Goal: Communication & Community: Answer question/provide support

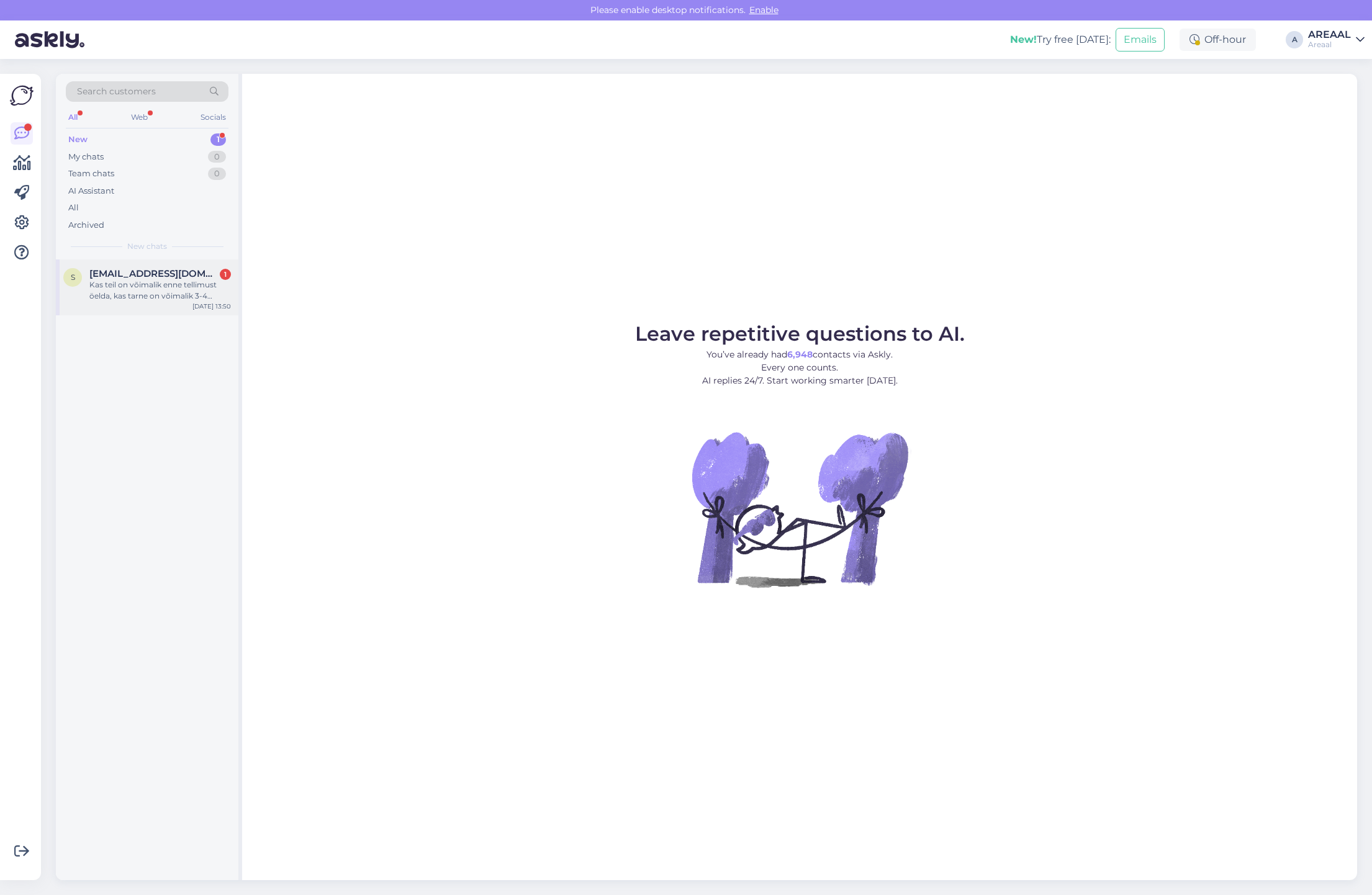
click at [160, 300] on div "Kas teil on võimalik enne tellimust öelda, kas tarne on võimalik 3-4 päevaga?" at bounding box center [161, 290] width 142 height 22
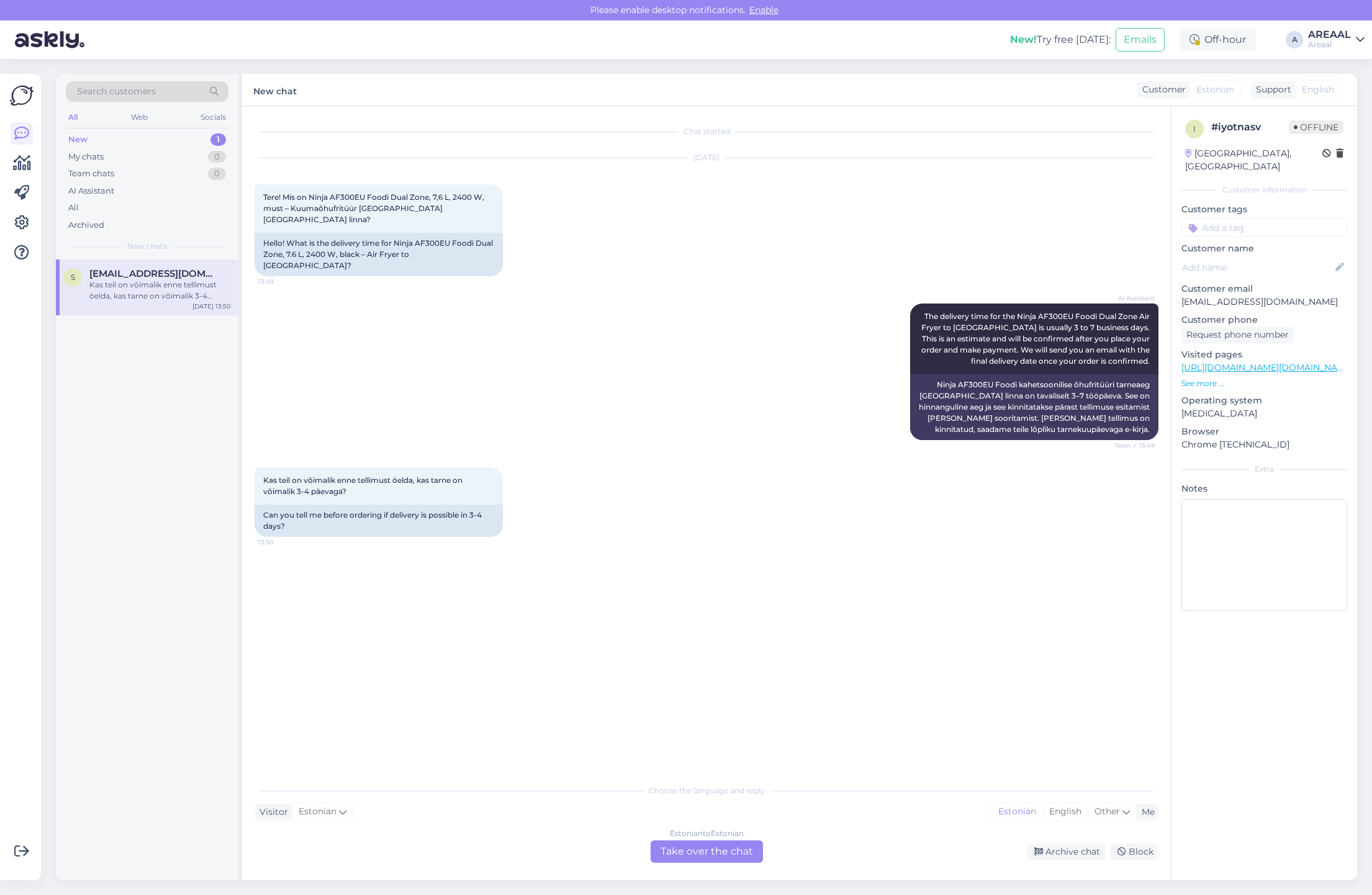
click at [734, 851] on div "Estonian to Estonian Take over the chat" at bounding box center [707, 851] width 112 height 22
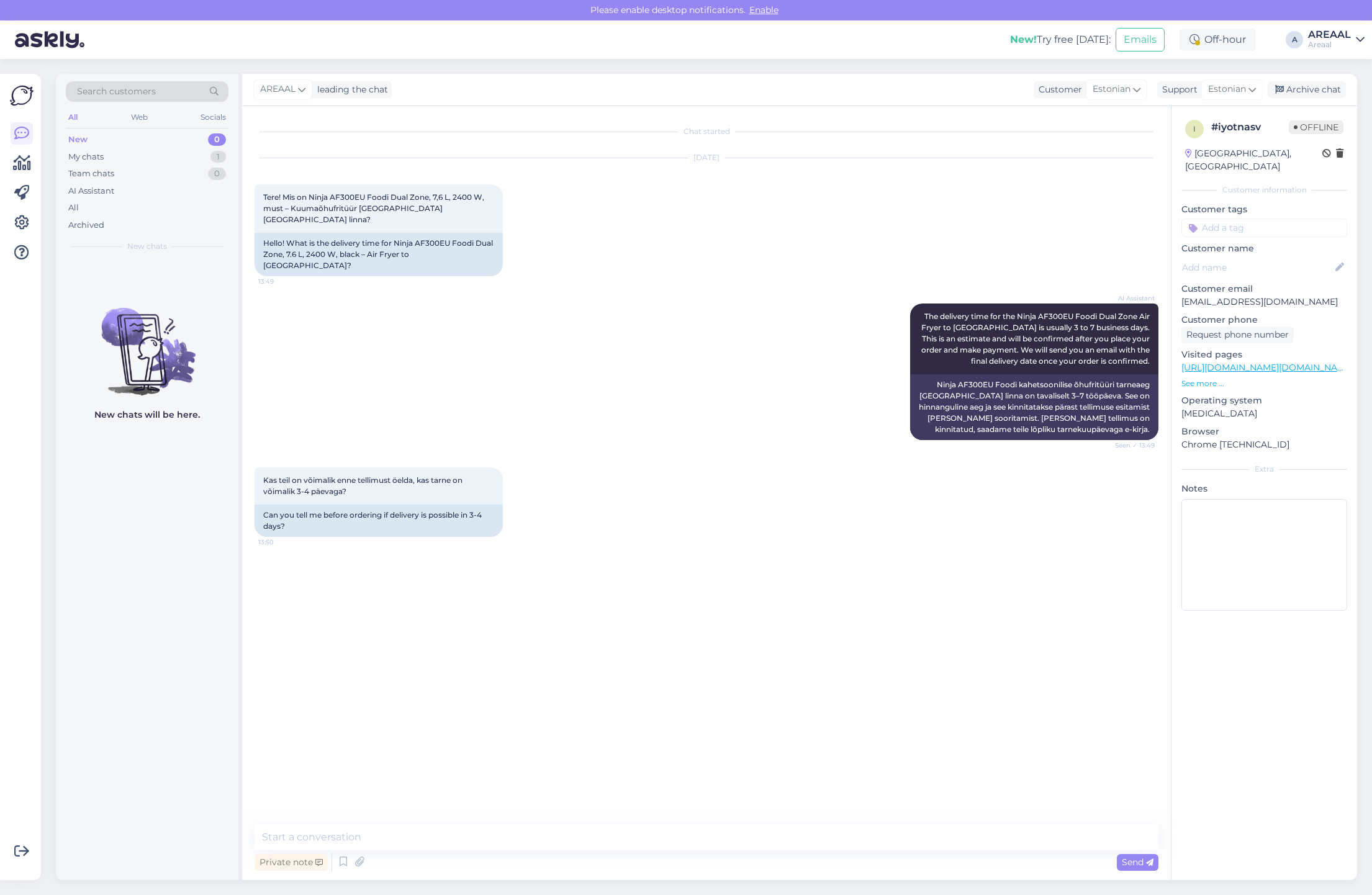
click at [730, 848] on textarea at bounding box center [707, 837] width 904 height 26
type textarea "Kahjuks ei saa garanteerida, vabandame. Tarneaeg kuni 7 tööpäeva"
click at [1314, 93] on div "Archive chat" at bounding box center [1306, 90] width 78 height 17
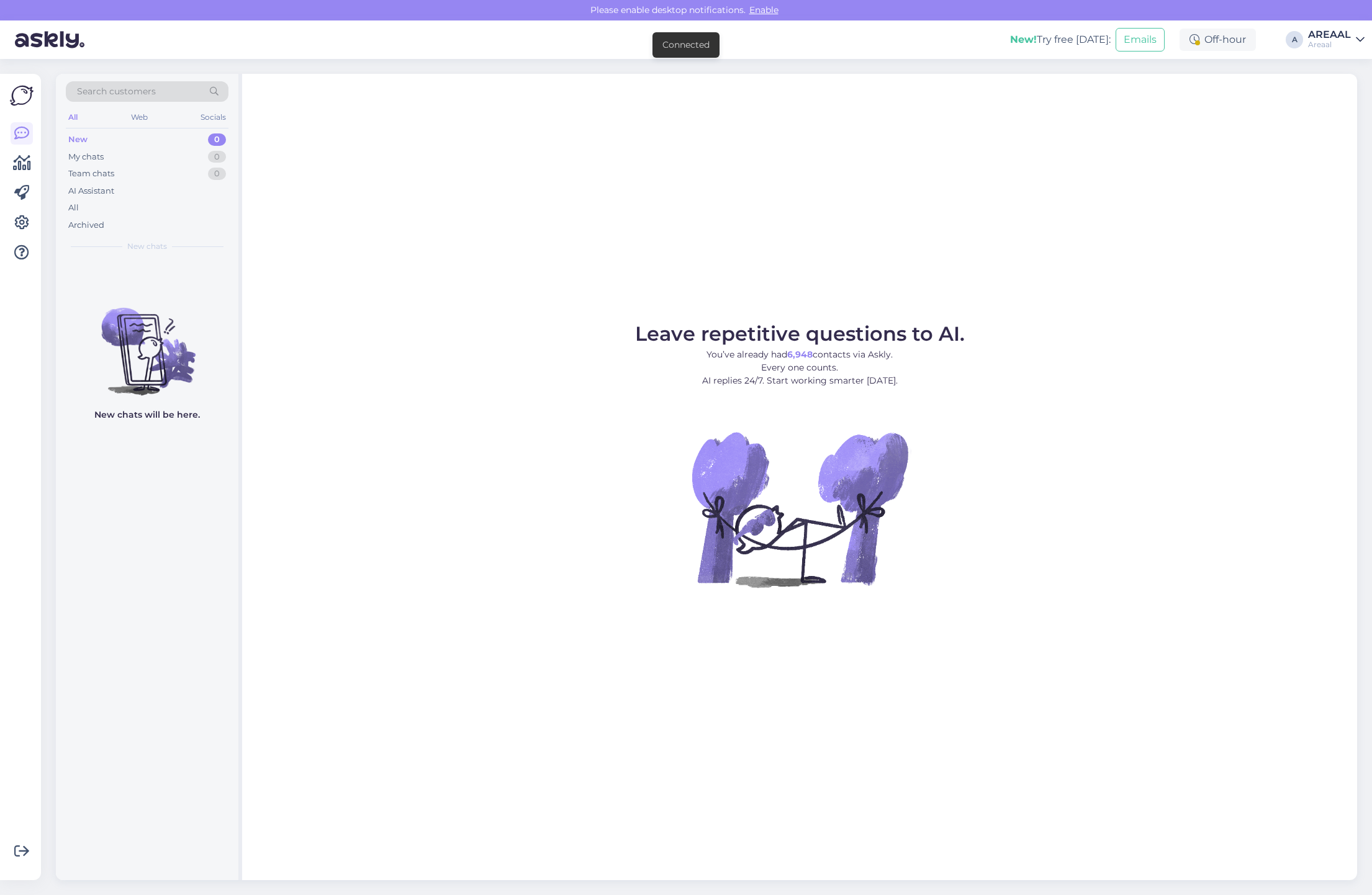
click at [1340, 48] on div "Areaal" at bounding box center [1330, 44] width 43 height 10
click at [1333, 97] on button "Open" at bounding box center [1337, 95] width 35 height 19
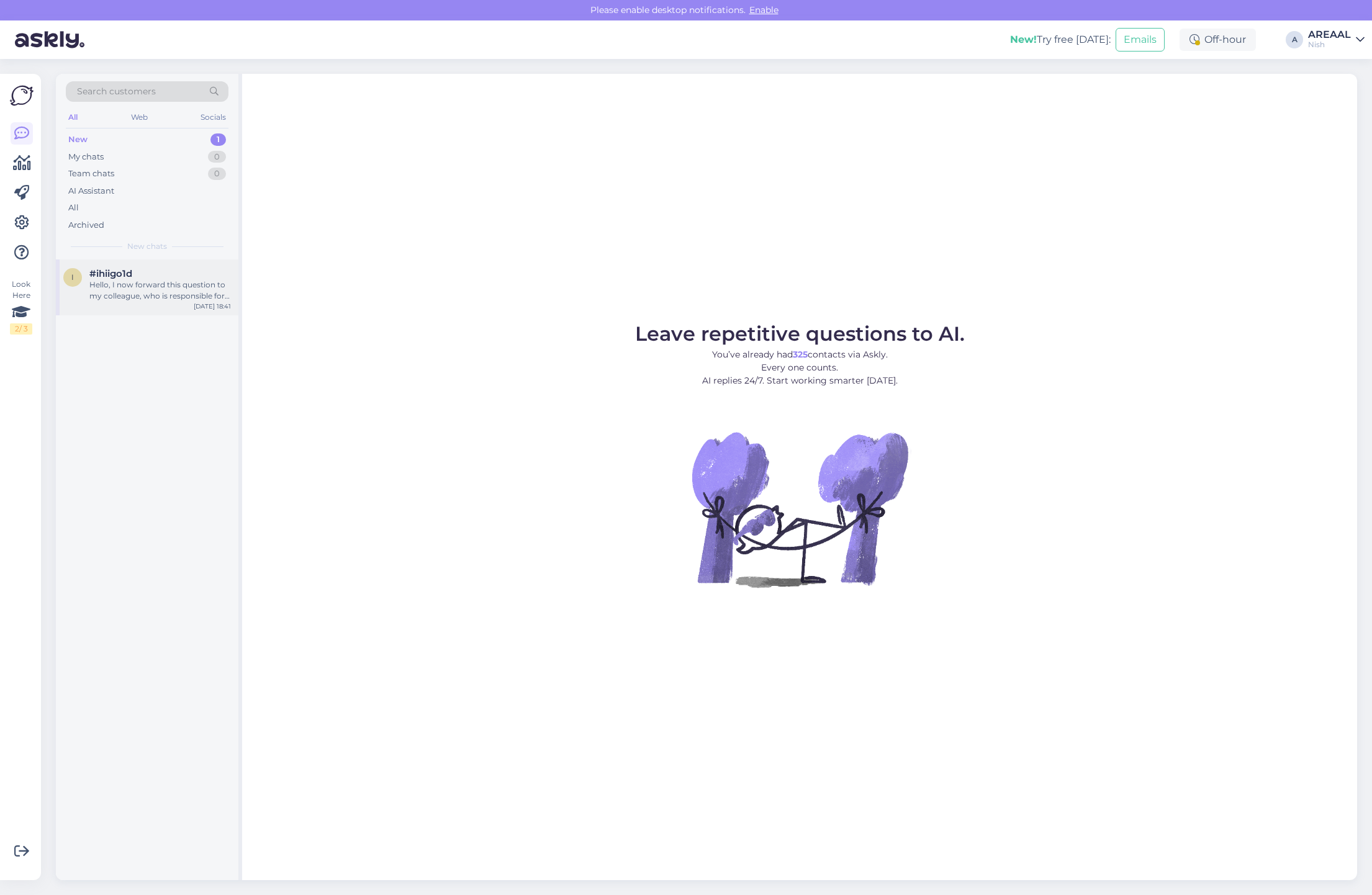
click at [171, 289] on div "Hello, I now forward this question to my colleague, who is responsible for this…" at bounding box center [161, 290] width 142 height 22
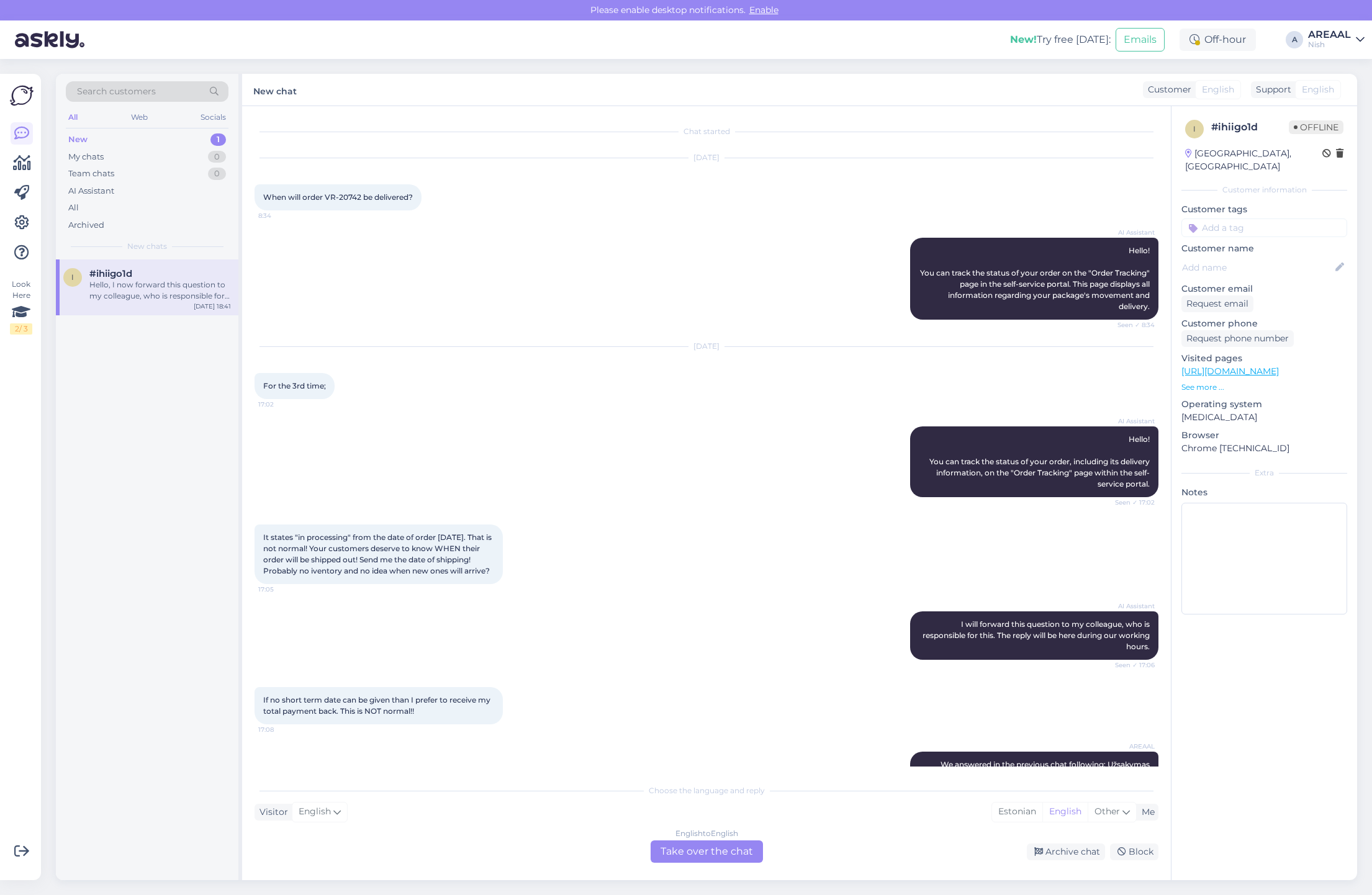
scroll to position [958, 0]
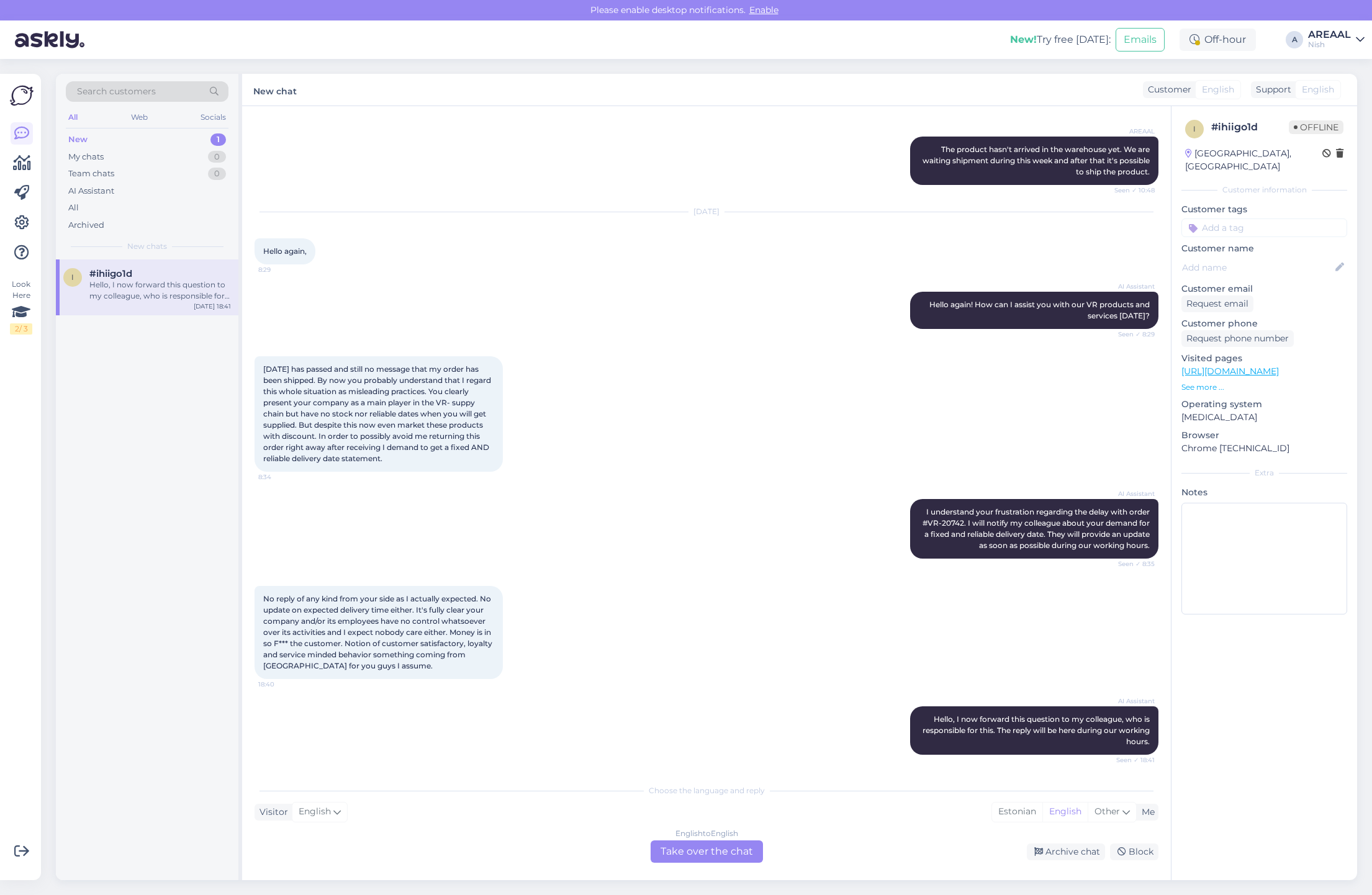
click at [697, 845] on div "English to English Take over the chat" at bounding box center [707, 851] width 112 height 22
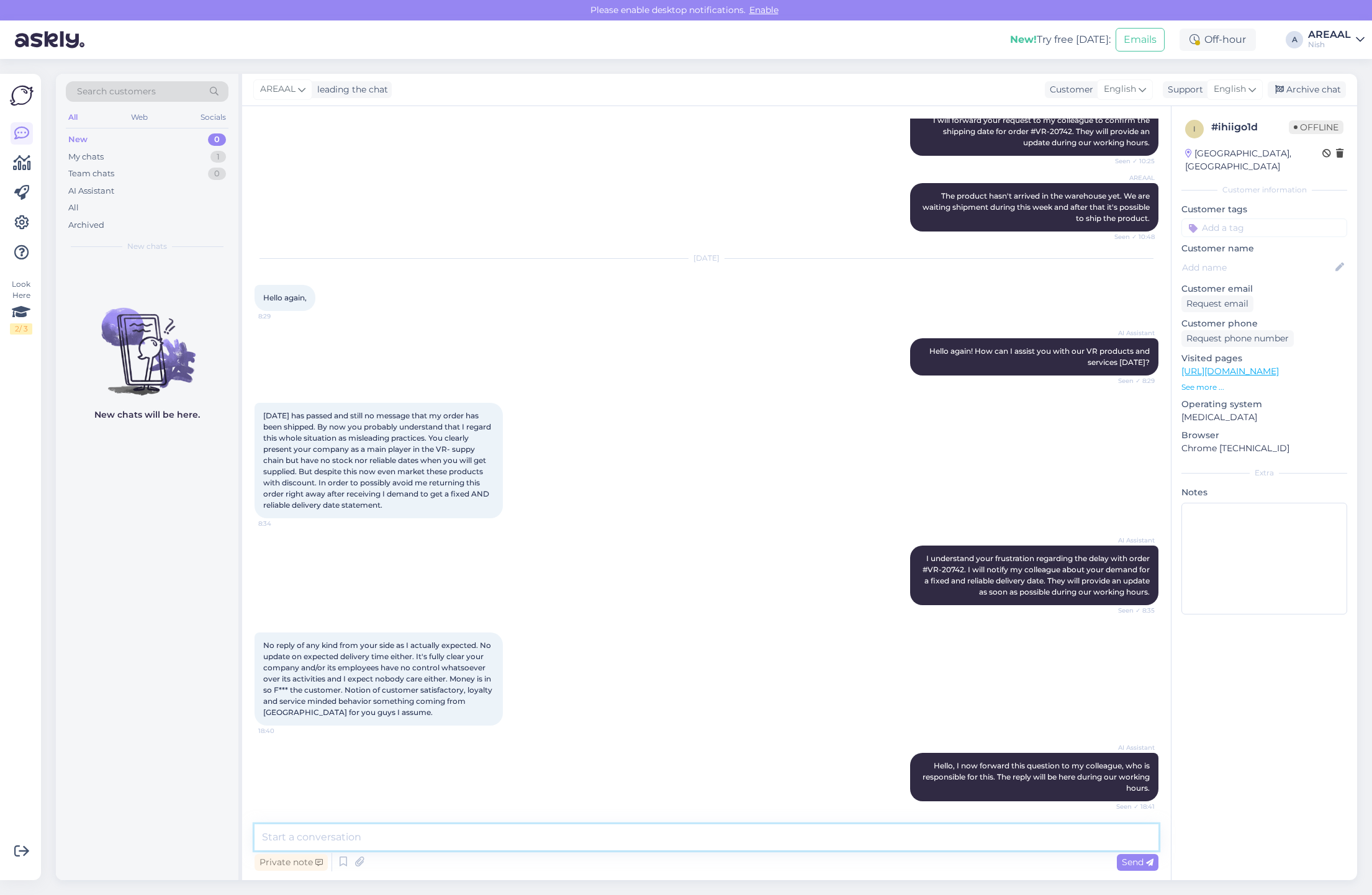
click at [697, 843] on textarea at bounding box center [707, 837] width 904 height 26
type textarea "If you have question about your order, please send us e-mail [EMAIL_ADDRESS][DO…"
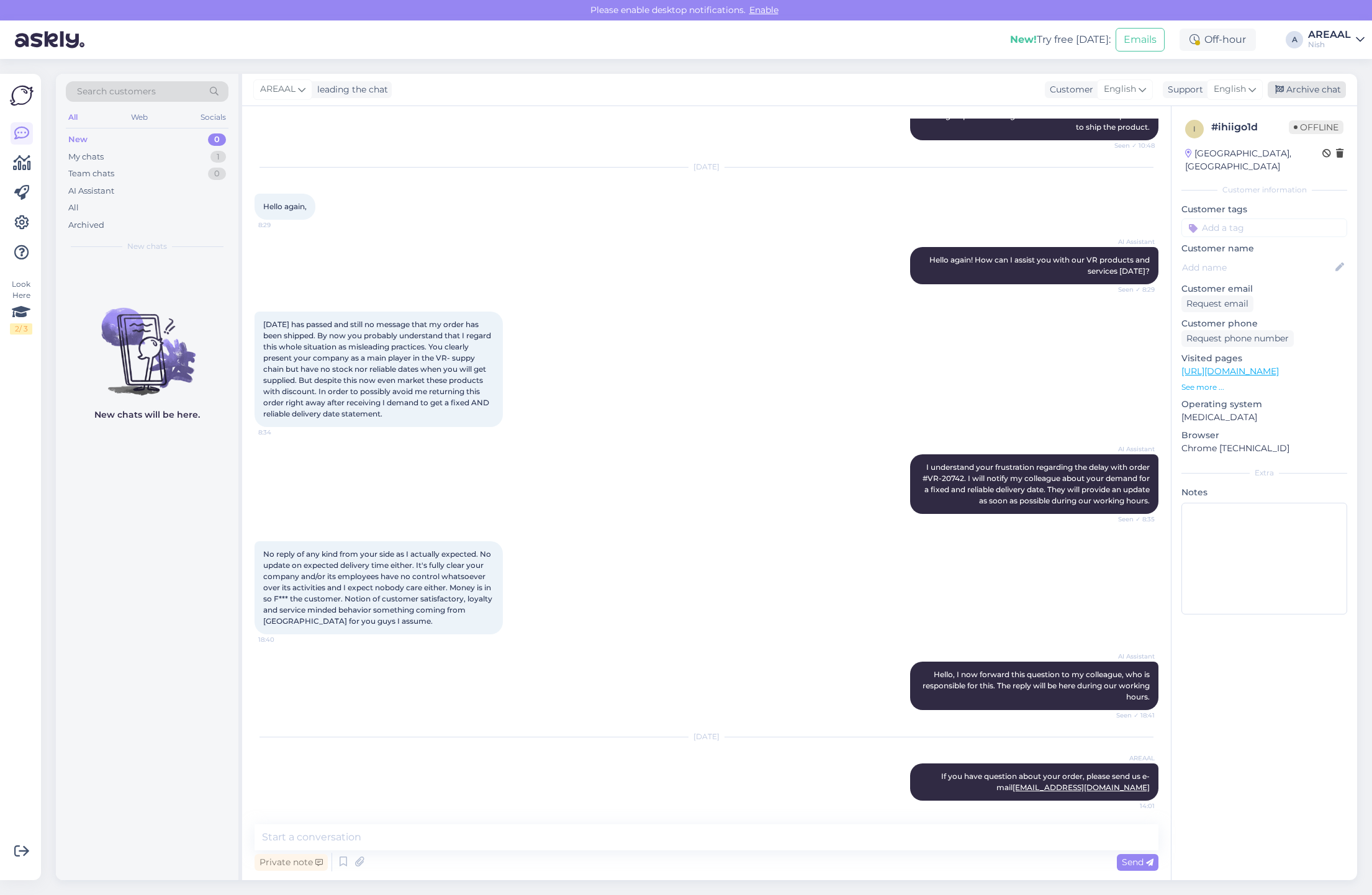
click at [1330, 90] on div "Archive chat" at bounding box center [1306, 90] width 78 height 17
click at [156, 197] on div "AI Assistant" at bounding box center [146, 190] width 163 height 17
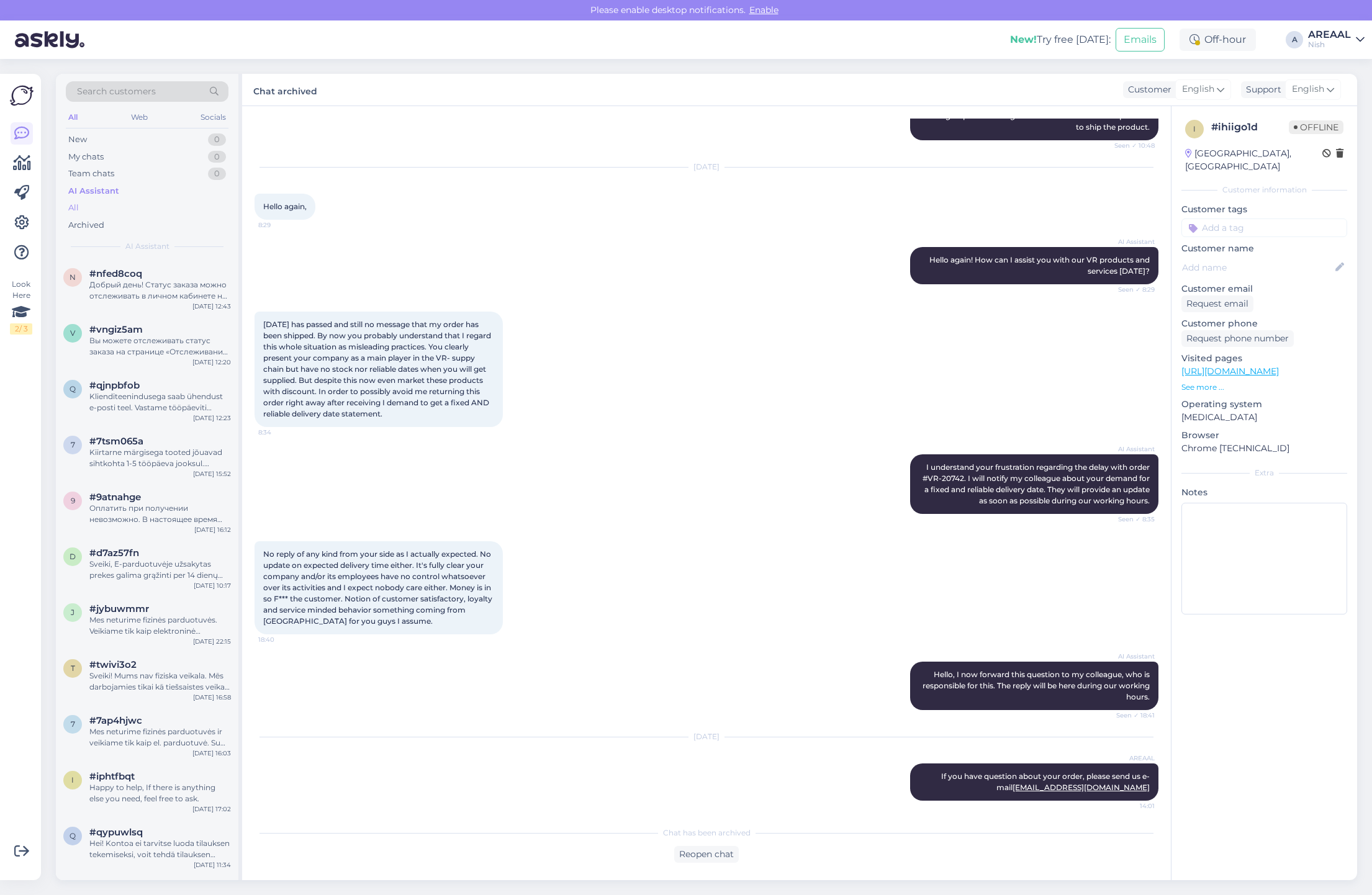
click at [150, 204] on div "All" at bounding box center [146, 207] width 163 height 17
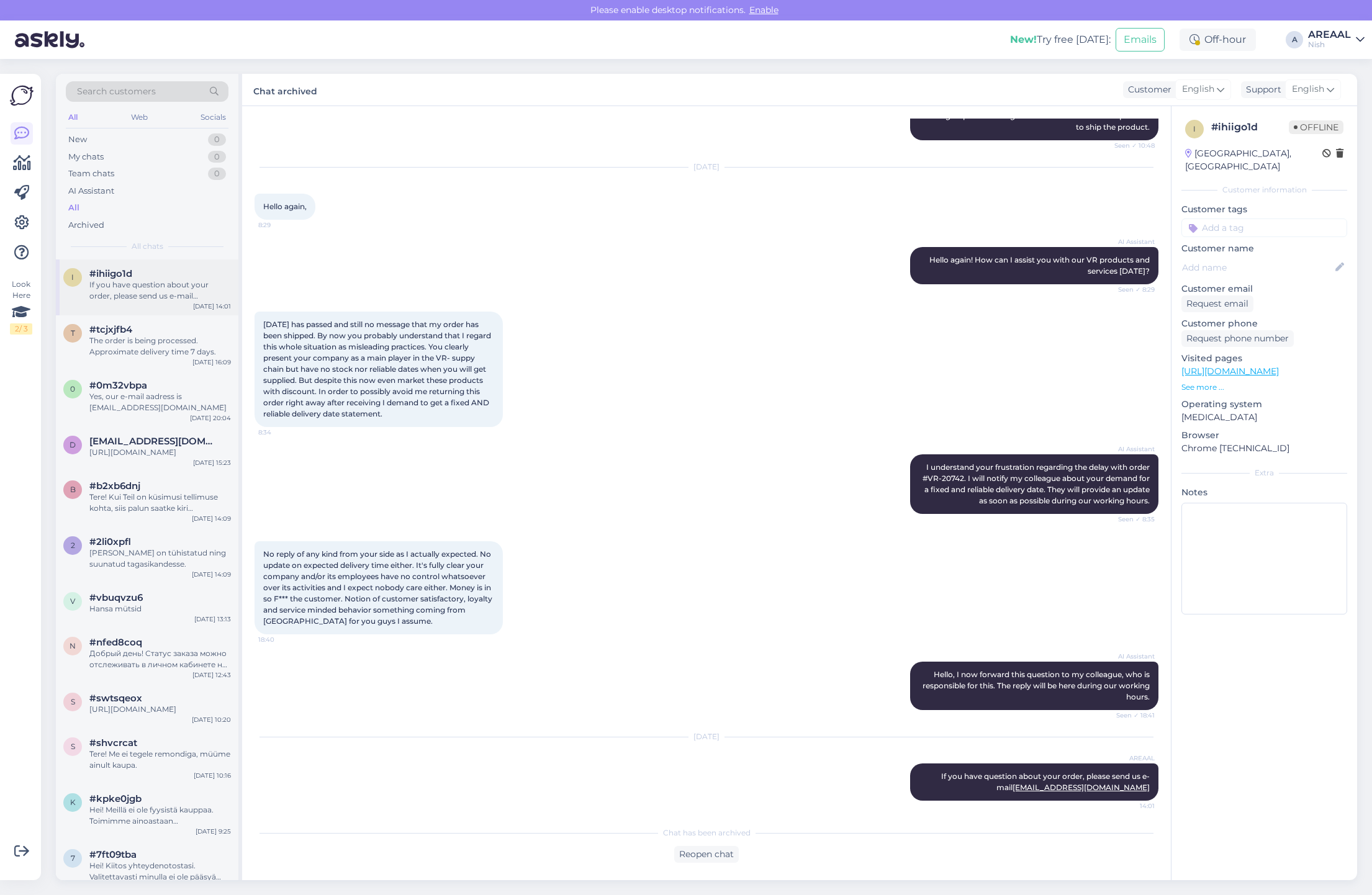
click at [192, 307] on div "i #ihiigo1d If you have question about your order, please send us e-mail [EMAIL…" at bounding box center [146, 287] width 182 height 56
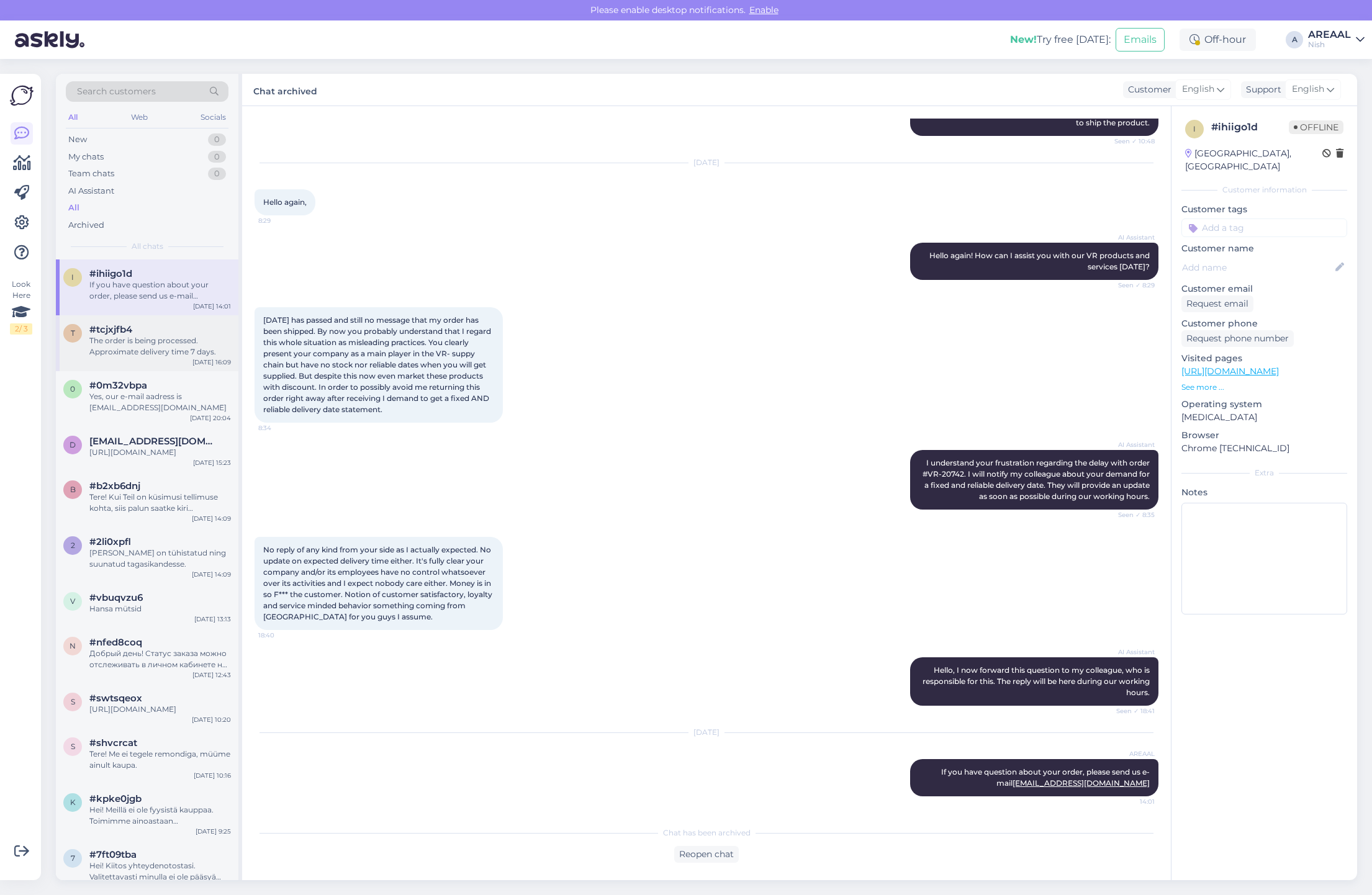
click at [184, 331] on div "#tcjxjfb4" at bounding box center [161, 329] width 142 height 11
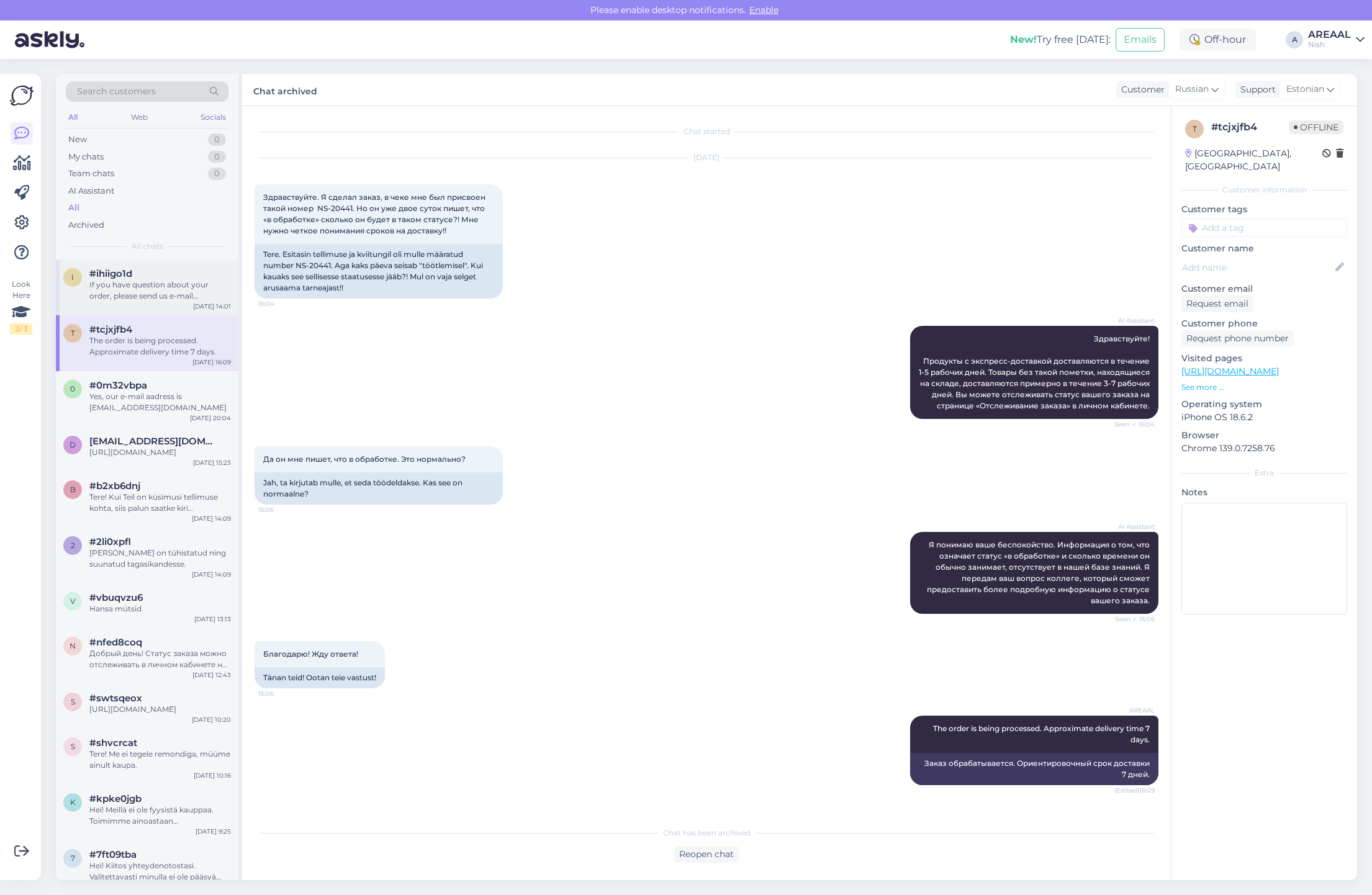
click at [155, 292] on div "If you have question about your order, please send us e-mail [EMAIL_ADDRESS][DO…" at bounding box center [161, 290] width 142 height 22
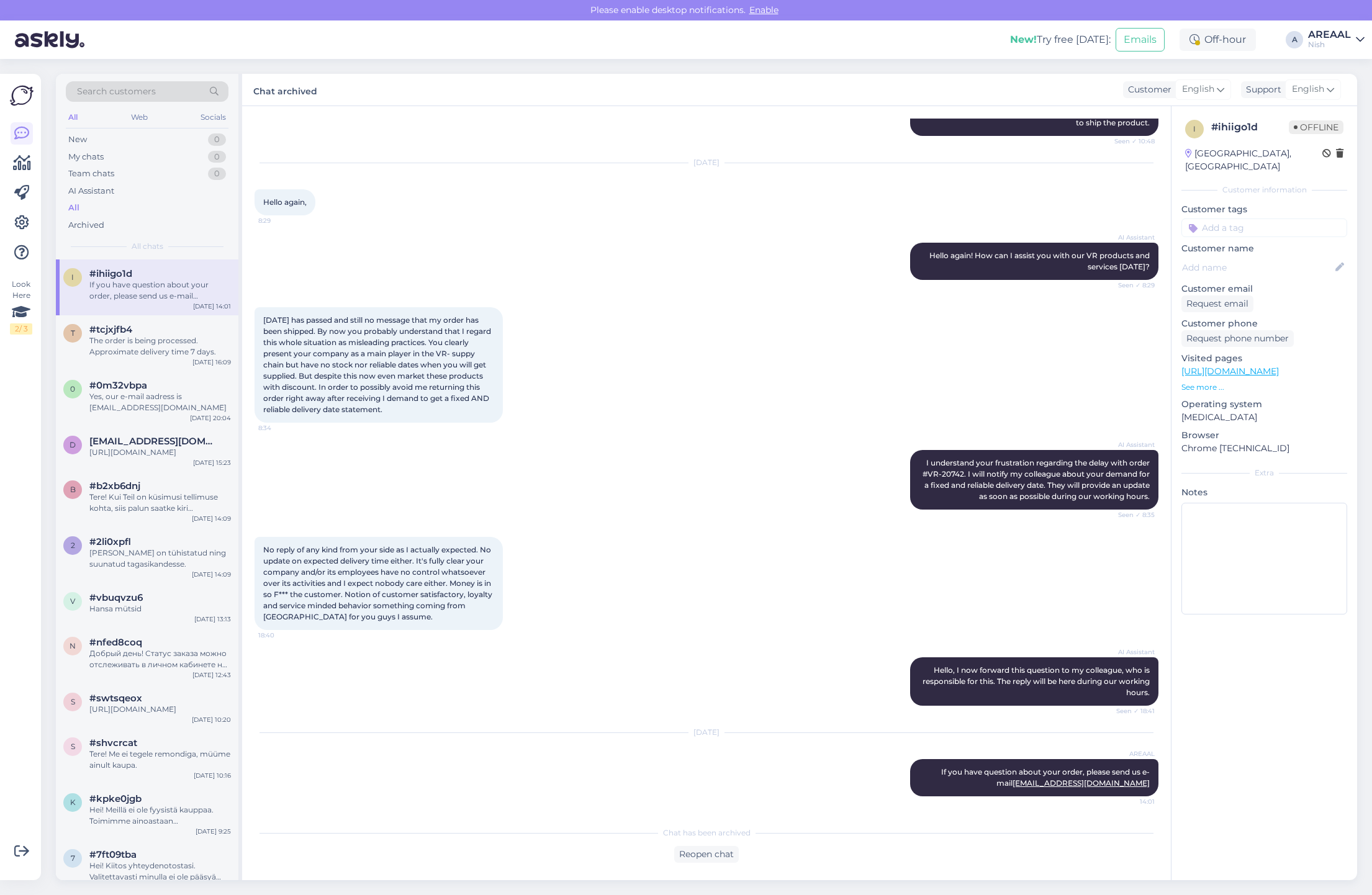
click at [1341, 45] on div "Nish" at bounding box center [1330, 44] width 43 height 10
click at [1342, 80] on div "Areaal Open" at bounding box center [1288, 69] width 152 height 27
click at [1346, 64] on button "Open" at bounding box center [1337, 68] width 35 height 19
